Goal: Task Accomplishment & Management: Use online tool/utility

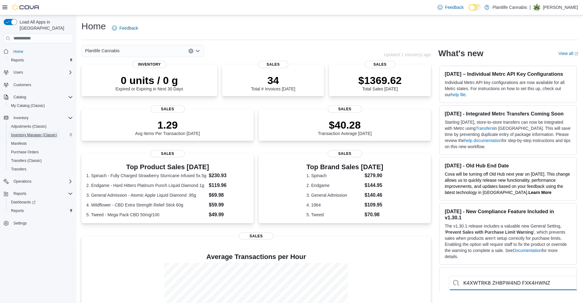
click at [29, 132] on span "Inventory Manager (Classic)" at bounding box center [34, 134] width 46 height 7
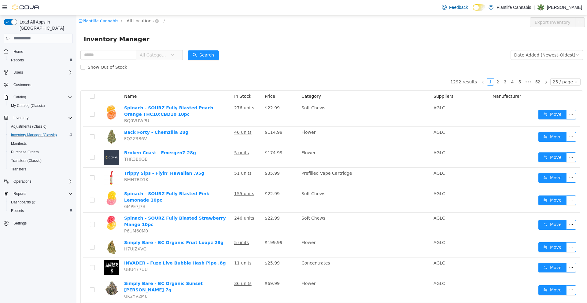
click at [143, 23] on span "All Locations" at bounding box center [140, 20] width 27 height 7
type input "****"
click at [165, 67] on span "Lethbridge" at bounding box center [155, 64] width 23 height 5
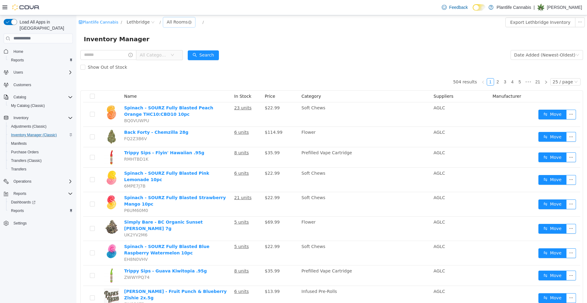
click at [170, 24] on div "All Rooms" at bounding box center [177, 21] width 21 height 9
click at [178, 45] on li "Sales Floor" at bounding box center [178, 44] width 37 height 10
click at [558, 25] on button "Export Sales Floor Inventory" at bounding box center [550, 22] width 70 height 10
